Goal: Communication & Community: Ask a question

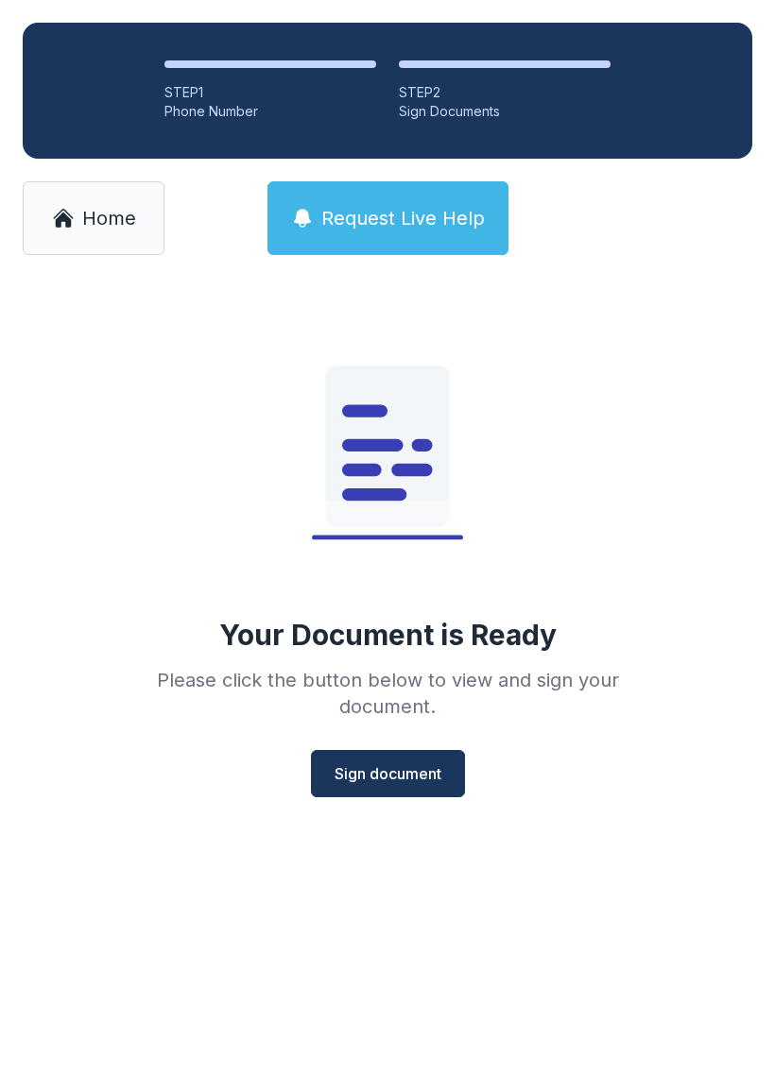
click at [386, 241] on button "Request Live Help" at bounding box center [387, 218] width 241 height 74
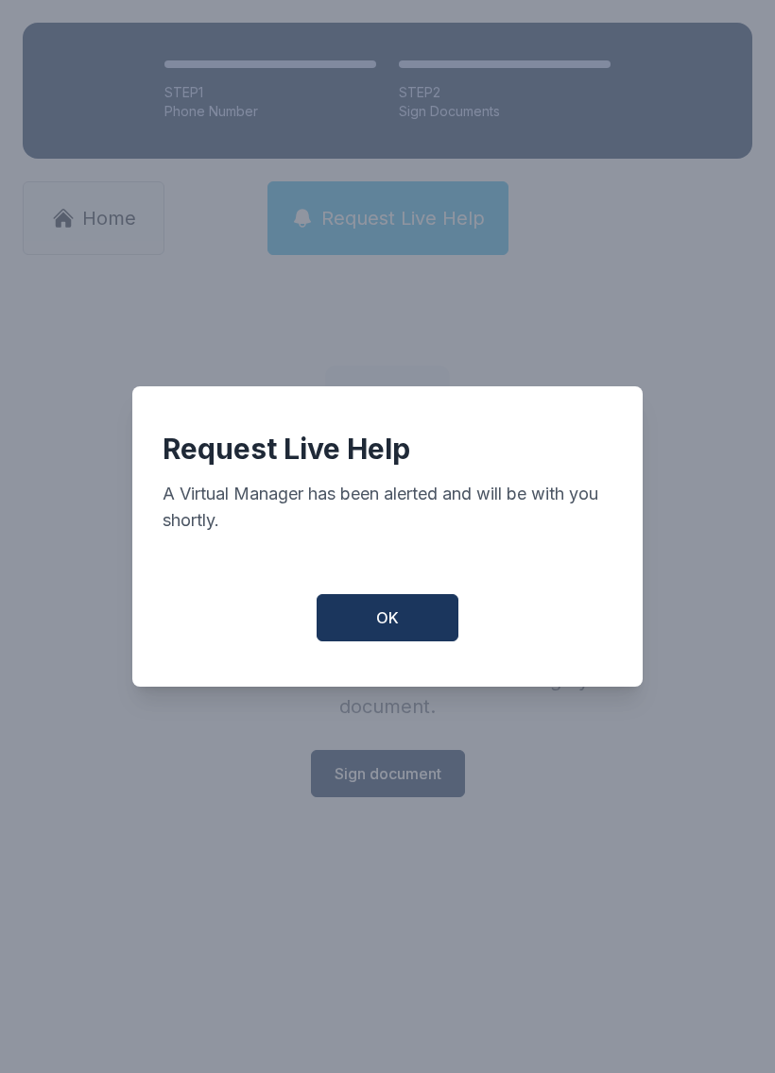
click at [393, 629] on span "OK" at bounding box center [387, 617] width 23 height 23
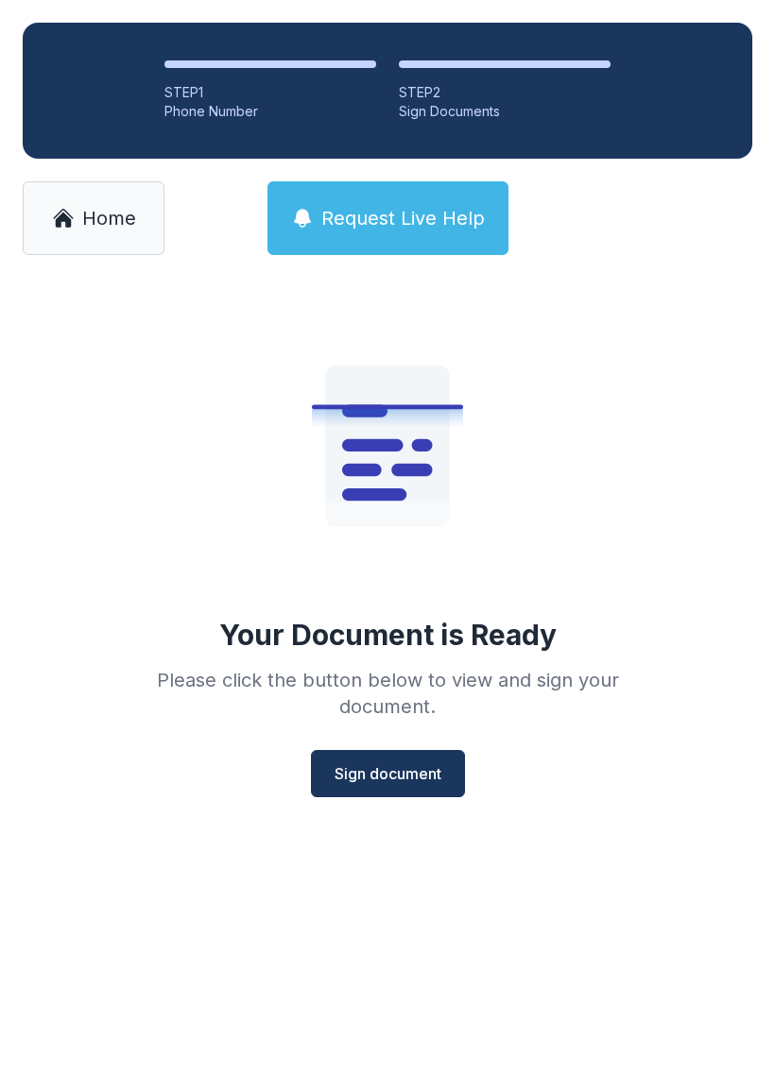
click at [111, 234] on link "Home" at bounding box center [94, 218] width 142 height 74
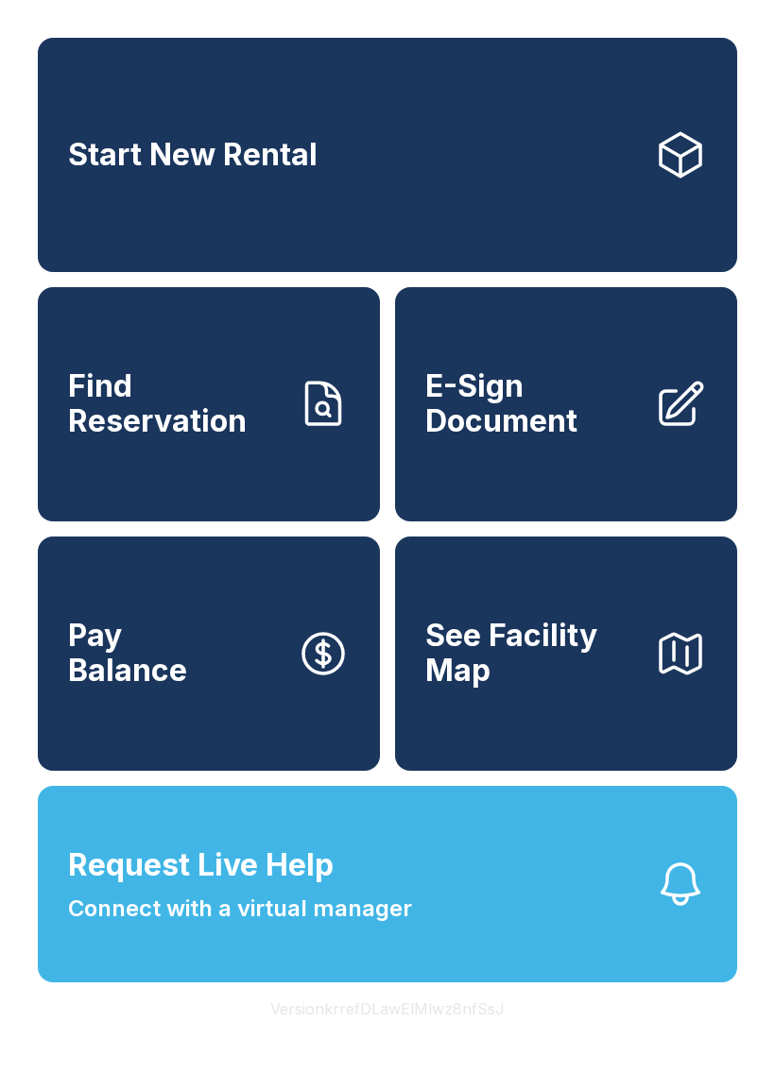
click at [175, 972] on button "Request Live Help Connect with a virtual manager" at bounding box center [387, 884] width 699 height 196
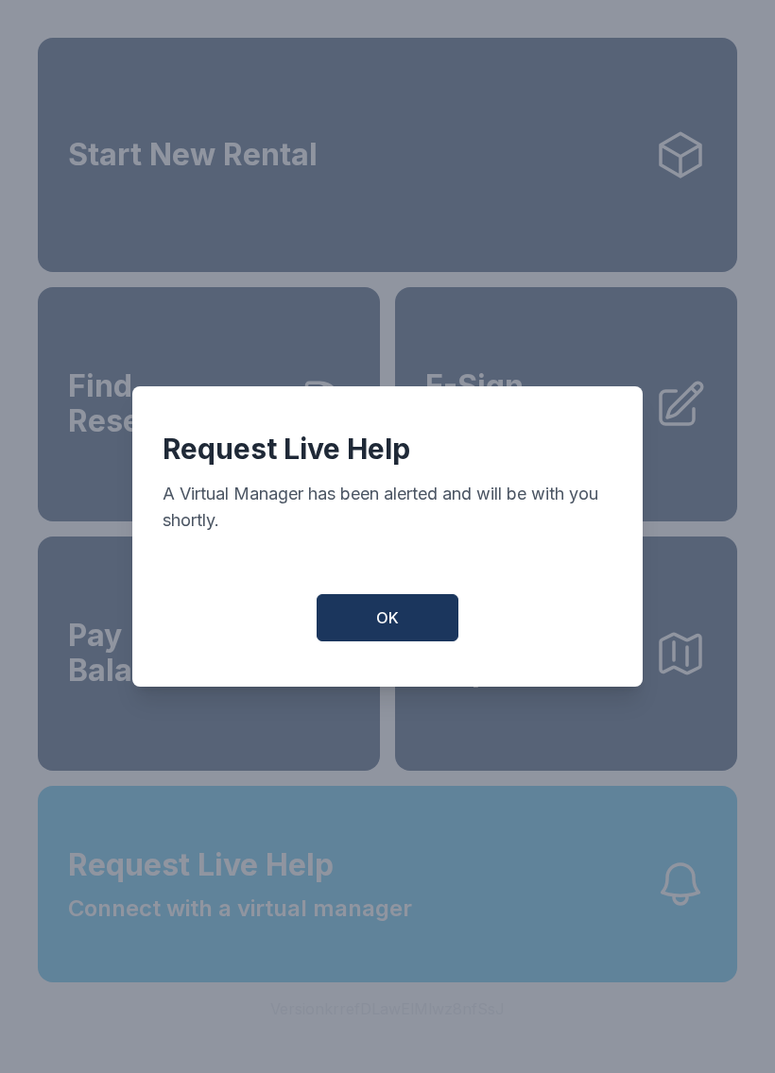
click at [382, 623] on span "OK" at bounding box center [387, 617] width 23 height 23
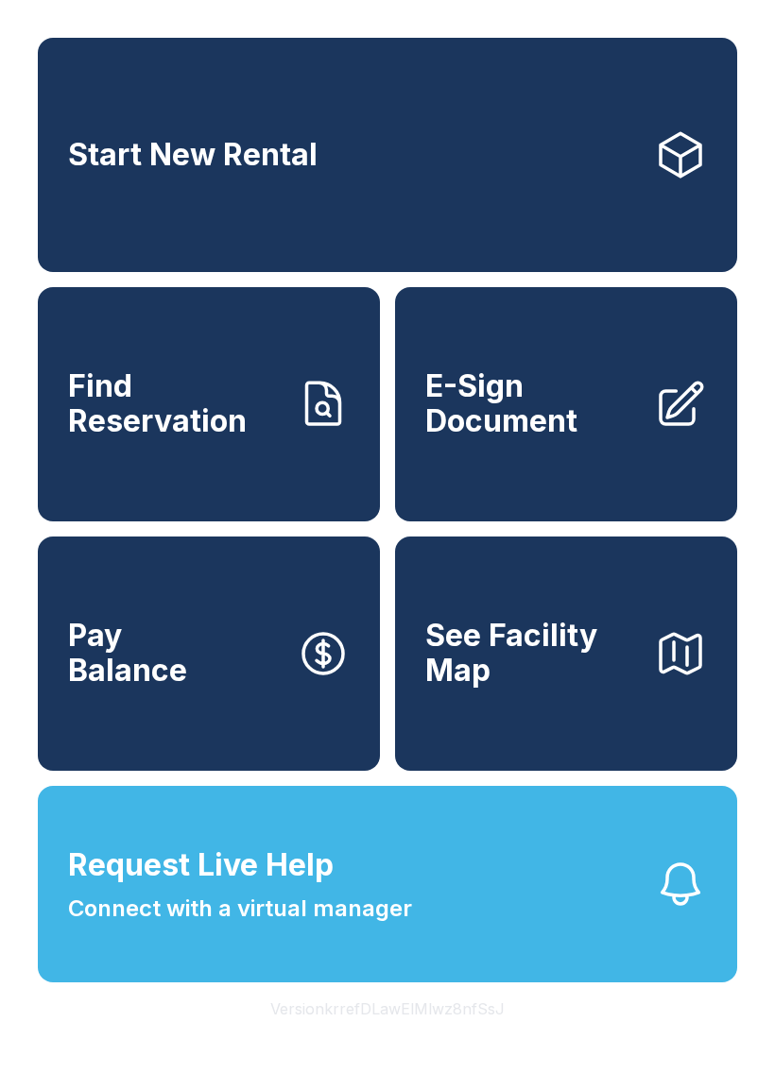
click at [487, 964] on button "Request Live Help Connect with a virtual manager" at bounding box center [387, 884] width 699 height 196
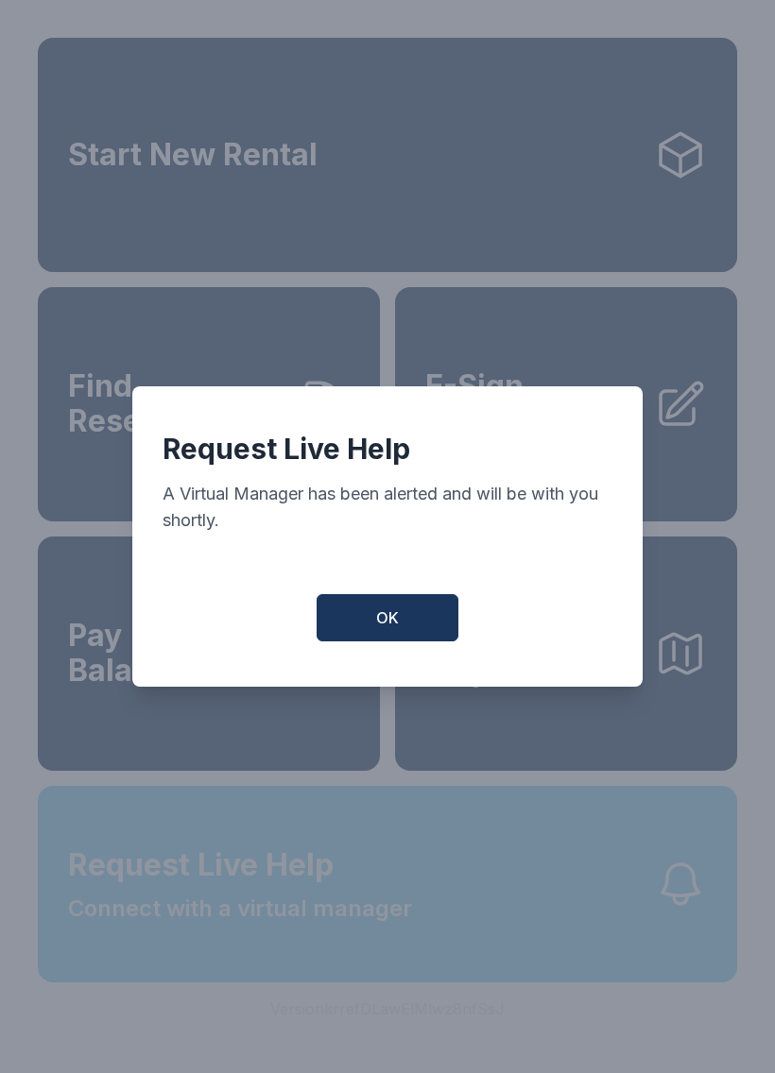
click at [405, 579] on div "Request Live Help A Virtual Manager has been alerted and will be with you short…" at bounding box center [387, 536] width 510 height 300
click at [414, 606] on button "OK" at bounding box center [387, 617] width 142 height 47
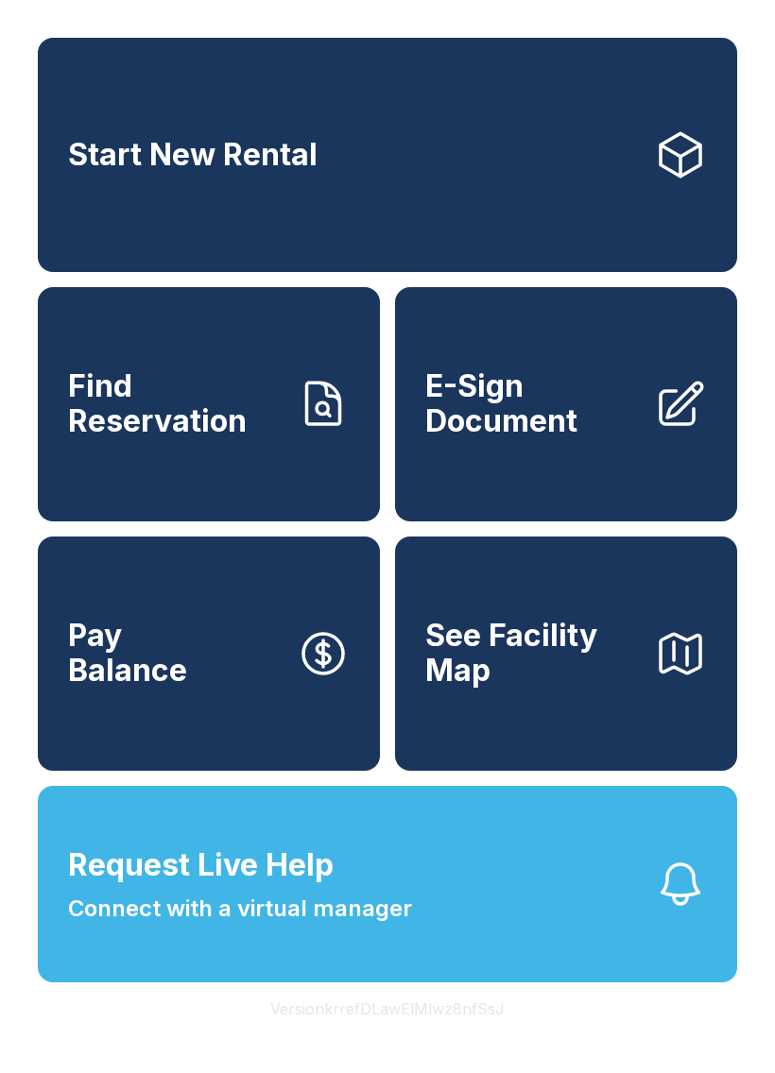
click at [480, 939] on button "Request Live Help Connect with a virtual manager" at bounding box center [387, 884] width 699 height 196
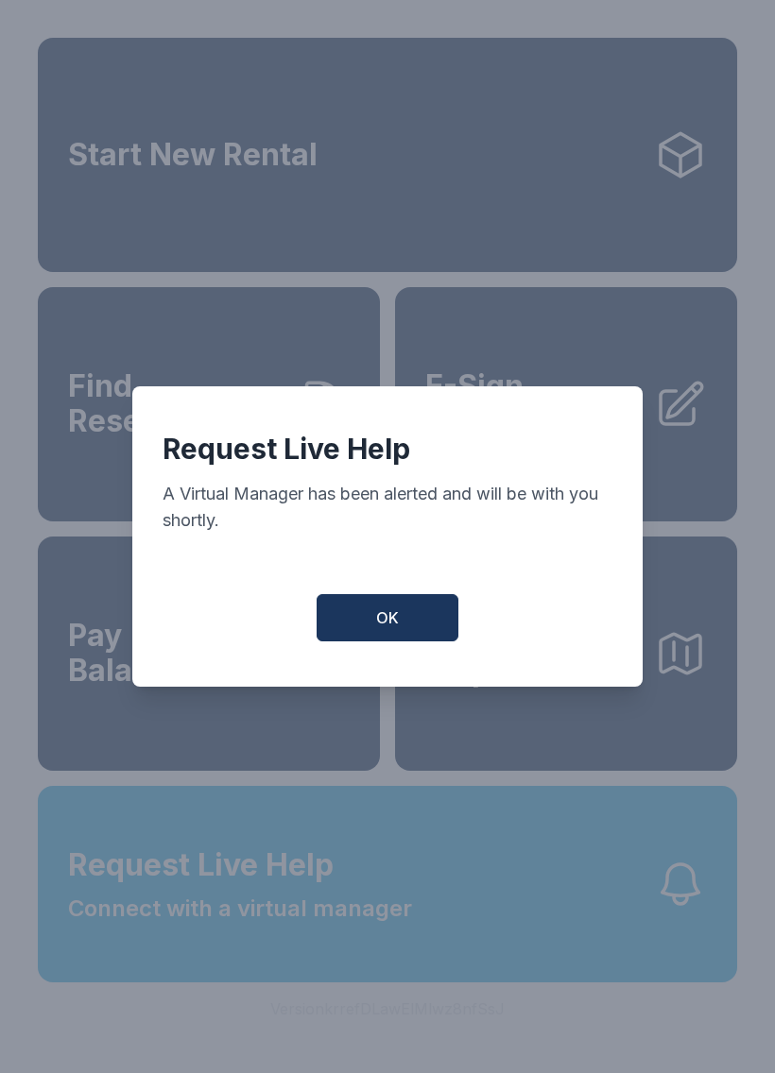
click at [414, 627] on button "OK" at bounding box center [387, 617] width 142 height 47
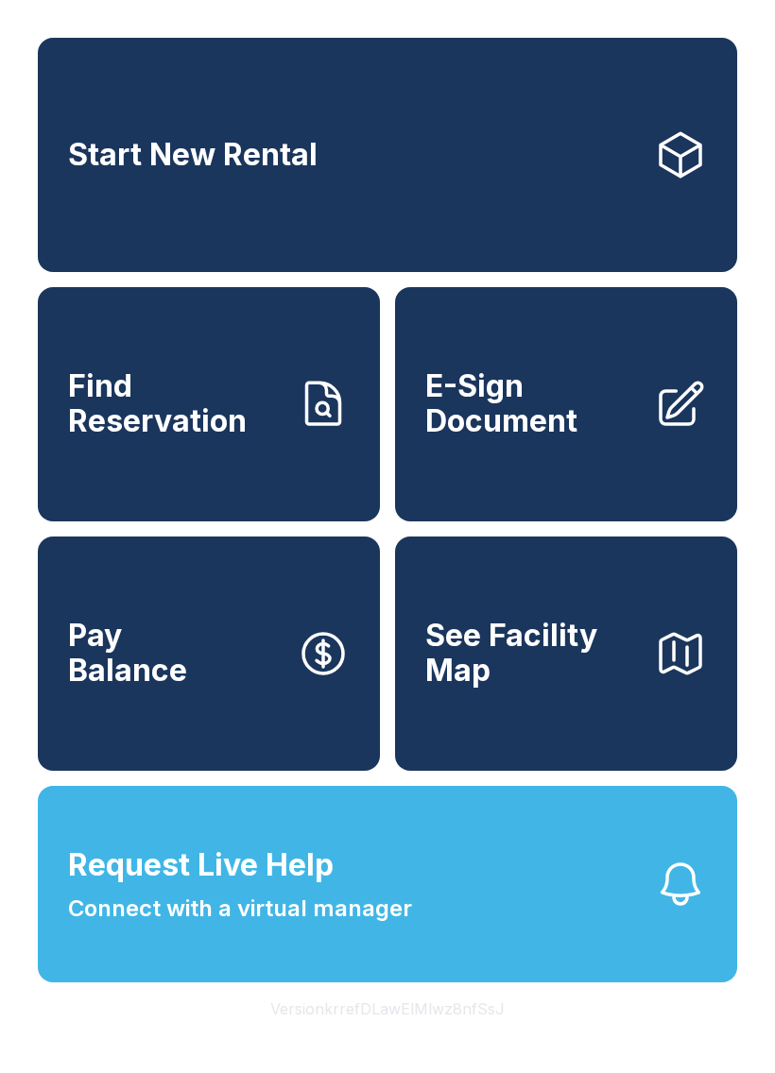
click at [611, 930] on button "Request Live Help Connect with a virtual manager" at bounding box center [387, 884] width 699 height 196
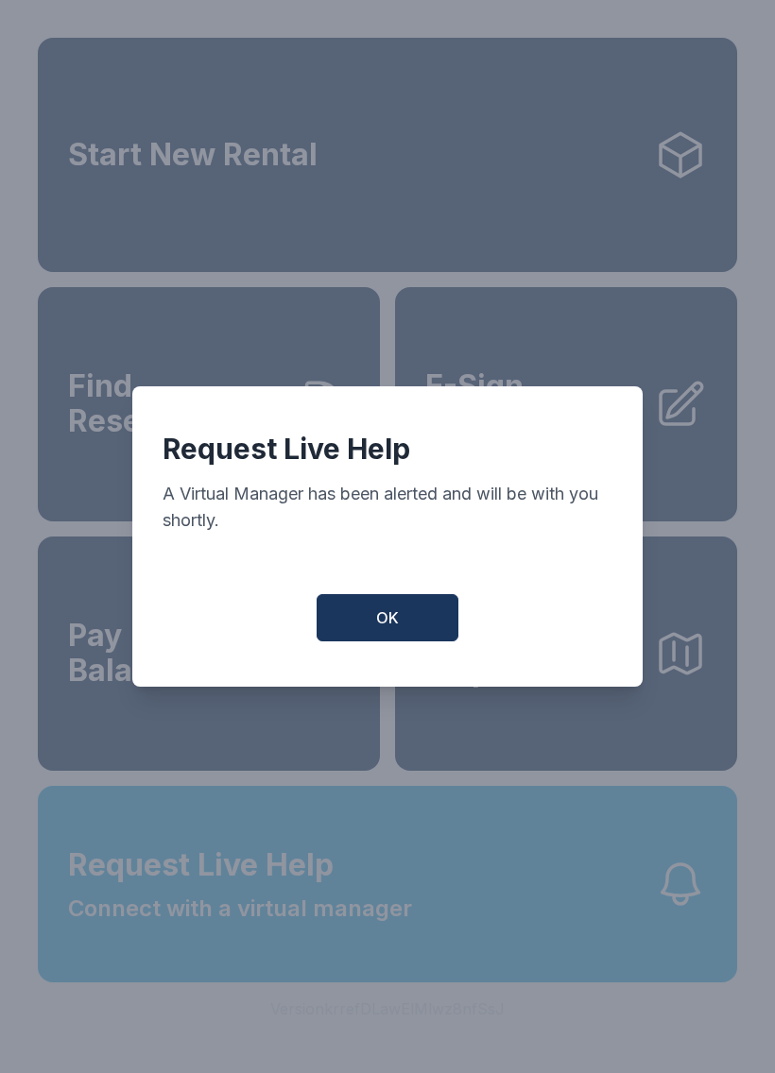
click at [393, 614] on button "OK" at bounding box center [387, 617] width 142 height 47
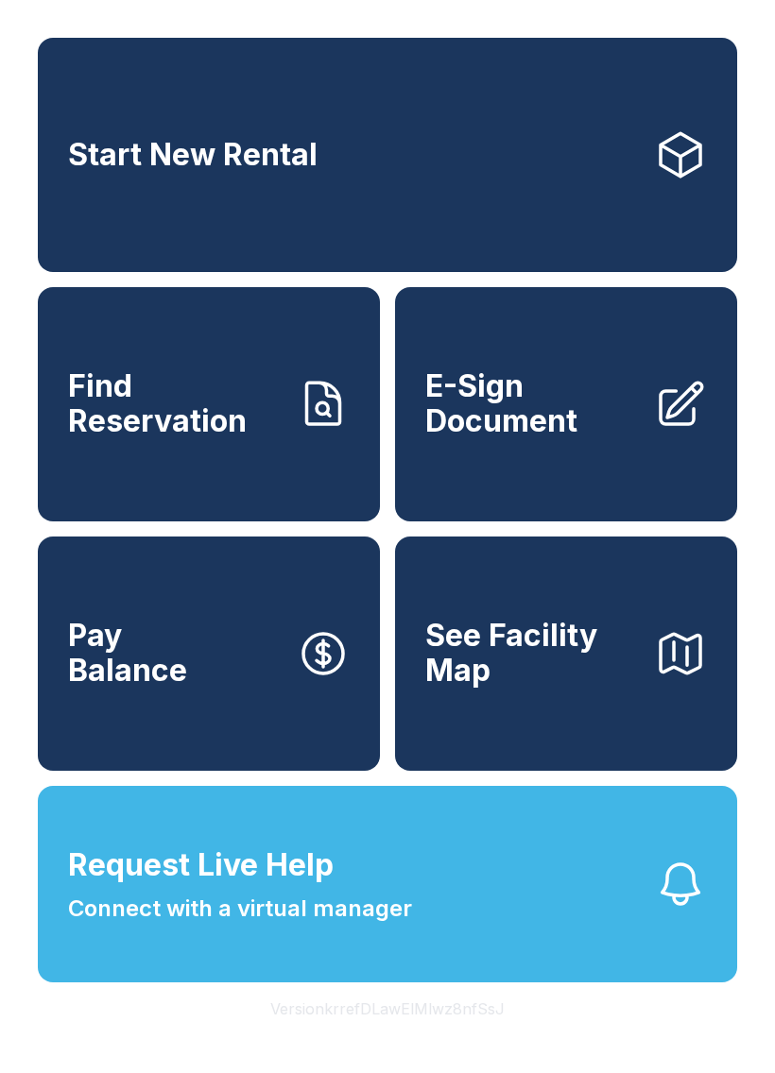
click at [497, 951] on button "Request Live Help Connect with a virtual manager" at bounding box center [387, 884] width 699 height 196
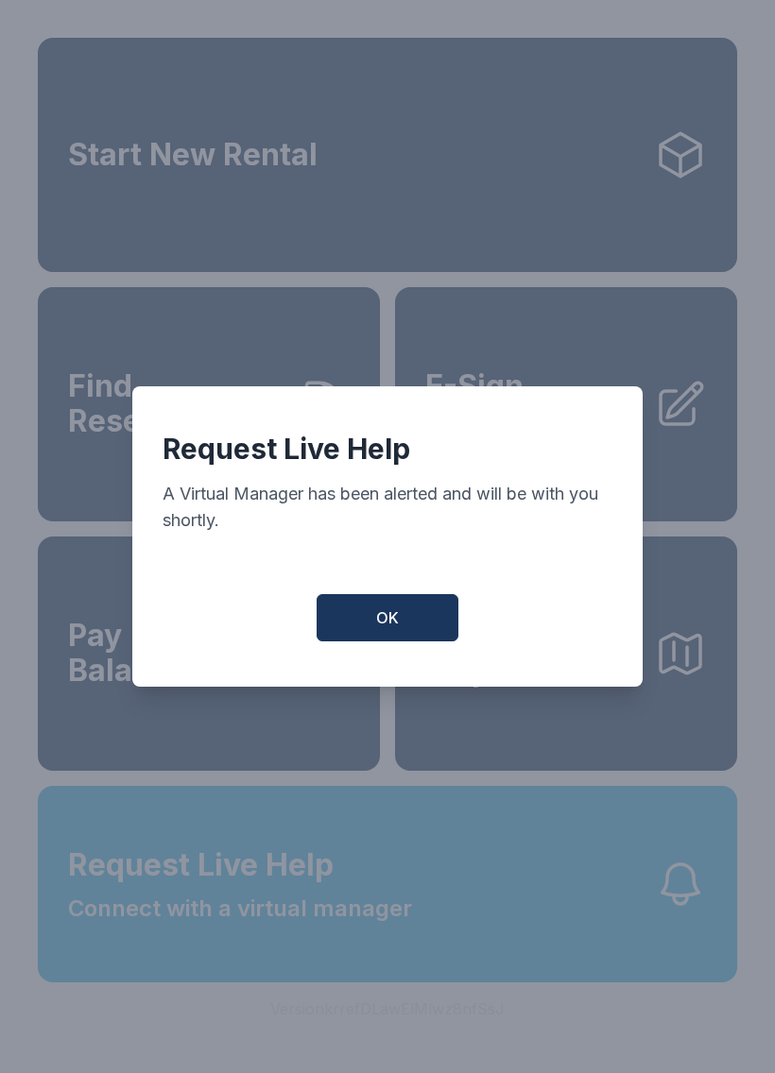
click at [409, 622] on button "OK" at bounding box center [387, 617] width 142 height 47
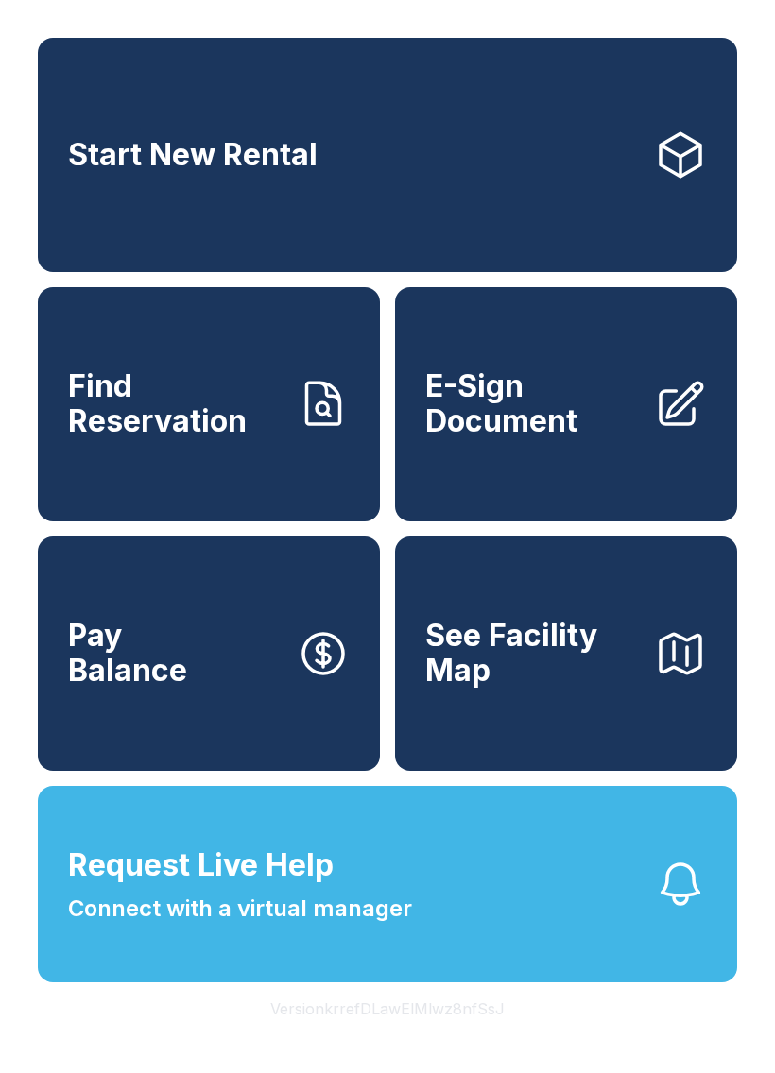
click at [409, 622] on button "OK" at bounding box center [387, 613] width 135 height 45
